Goal: Task Accomplishment & Management: Manage account settings

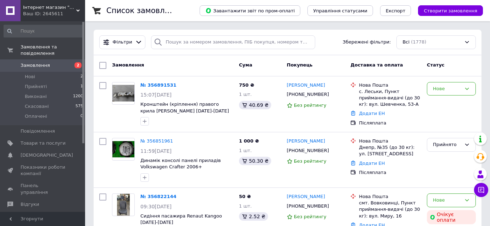
scroll to position [64, 0]
click at [330, 94] on icon at bounding box center [333, 95] width 6 height 6
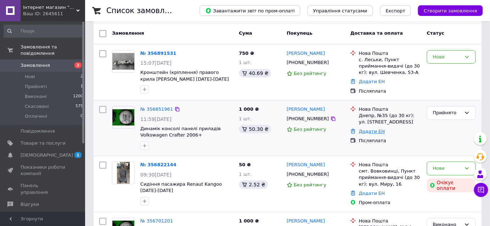
click at [372, 130] on link "Додати ЕН" at bounding box center [372, 131] width 26 height 5
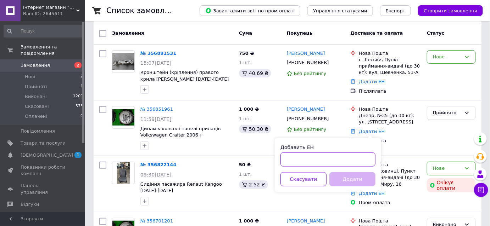
click at [331, 162] on input "Добавить ЕН" at bounding box center [327, 160] width 95 height 14
paste input "20451225223317"
type input "20451225223317"
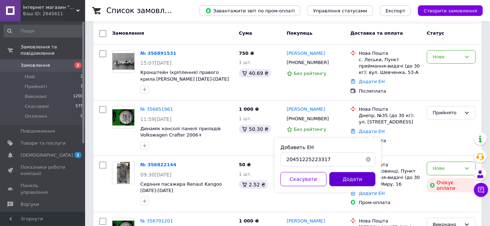
click at [357, 180] on button "Додати" at bounding box center [352, 180] width 46 height 14
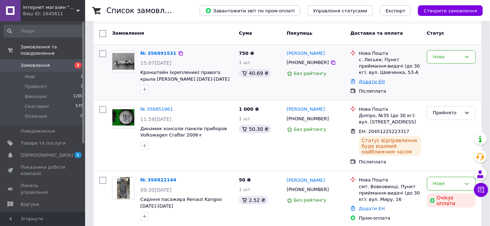
click at [370, 82] on link "Додати ЕН" at bounding box center [372, 81] width 26 height 5
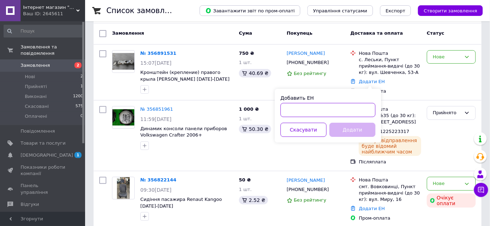
click at [346, 111] on input "Добавить ЕН" at bounding box center [327, 110] width 95 height 14
paste input "20451225236995"
type input "20451225236995"
click at [347, 129] on button "Додати" at bounding box center [352, 130] width 46 height 14
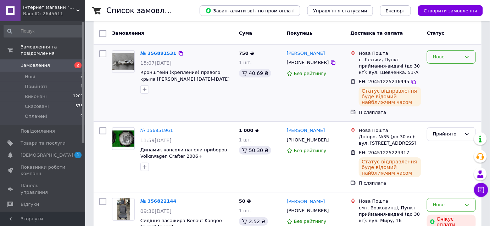
click at [436, 57] on div "Нове" at bounding box center [447, 57] width 28 height 7
click at [443, 73] on li "Прийнято" at bounding box center [451, 71] width 48 height 13
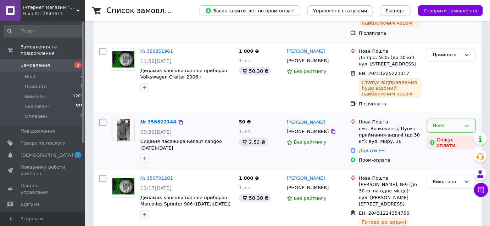
scroll to position [129, 0]
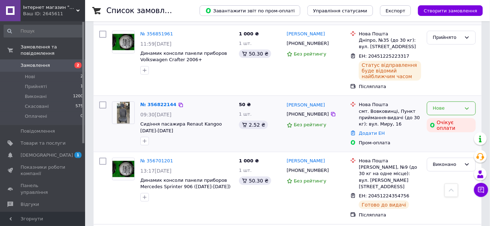
click at [466, 114] on div "Нове" at bounding box center [451, 109] width 49 height 14
click at [441, 149] on li "Скасовано" at bounding box center [451, 149] width 48 height 13
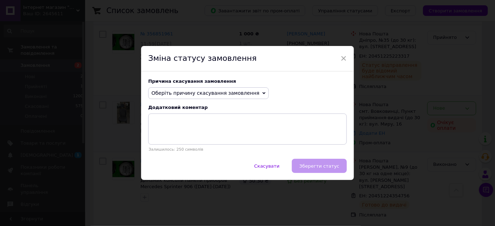
click at [204, 94] on span "Оберіть причину скасування замовлення" at bounding box center [205, 93] width 108 height 6
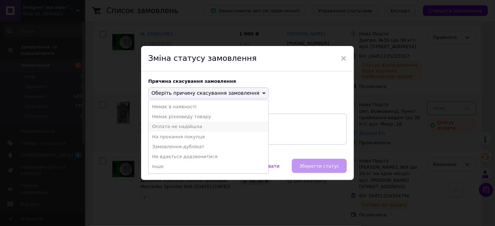
click at [183, 127] on li "Оплата не надійшла" at bounding box center [209, 127] width 120 height 10
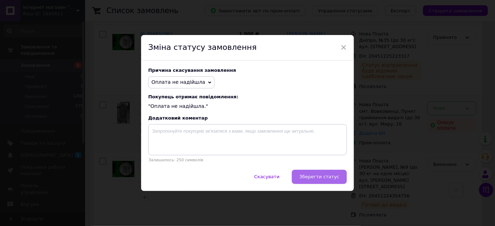
click at [330, 179] on span "Зберегти статус" at bounding box center [319, 176] width 40 height 5
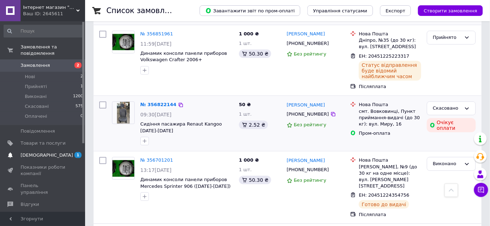
click at [37, 152] on span "[DEMOGRAPHIC_DATA]" at bounding box center [47, 155] width 52 height 6
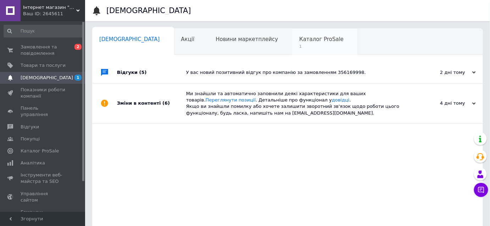
click at [299, 42] on span "Каталог ProSale" at bounding box center [321, 39] width 44 height 6
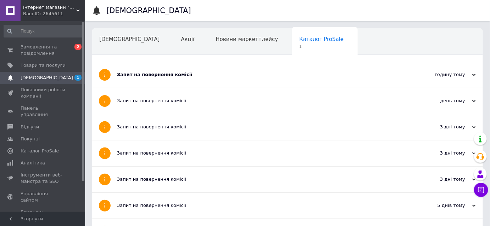
click at [265, 74] on div "Запит на повернення комісії" at bounding box center [261, 75] width 288 height 6
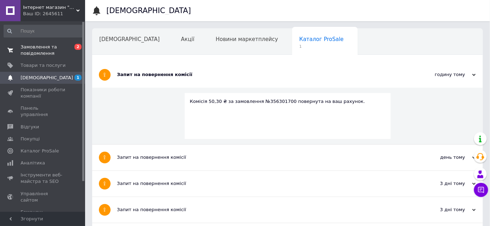
click at [26, 49] on span "Замовлення та повідомлення" at bounding box center [43, 50] width 45 height 13
